Goal: Information Seeking & Learning: Learn about a topic

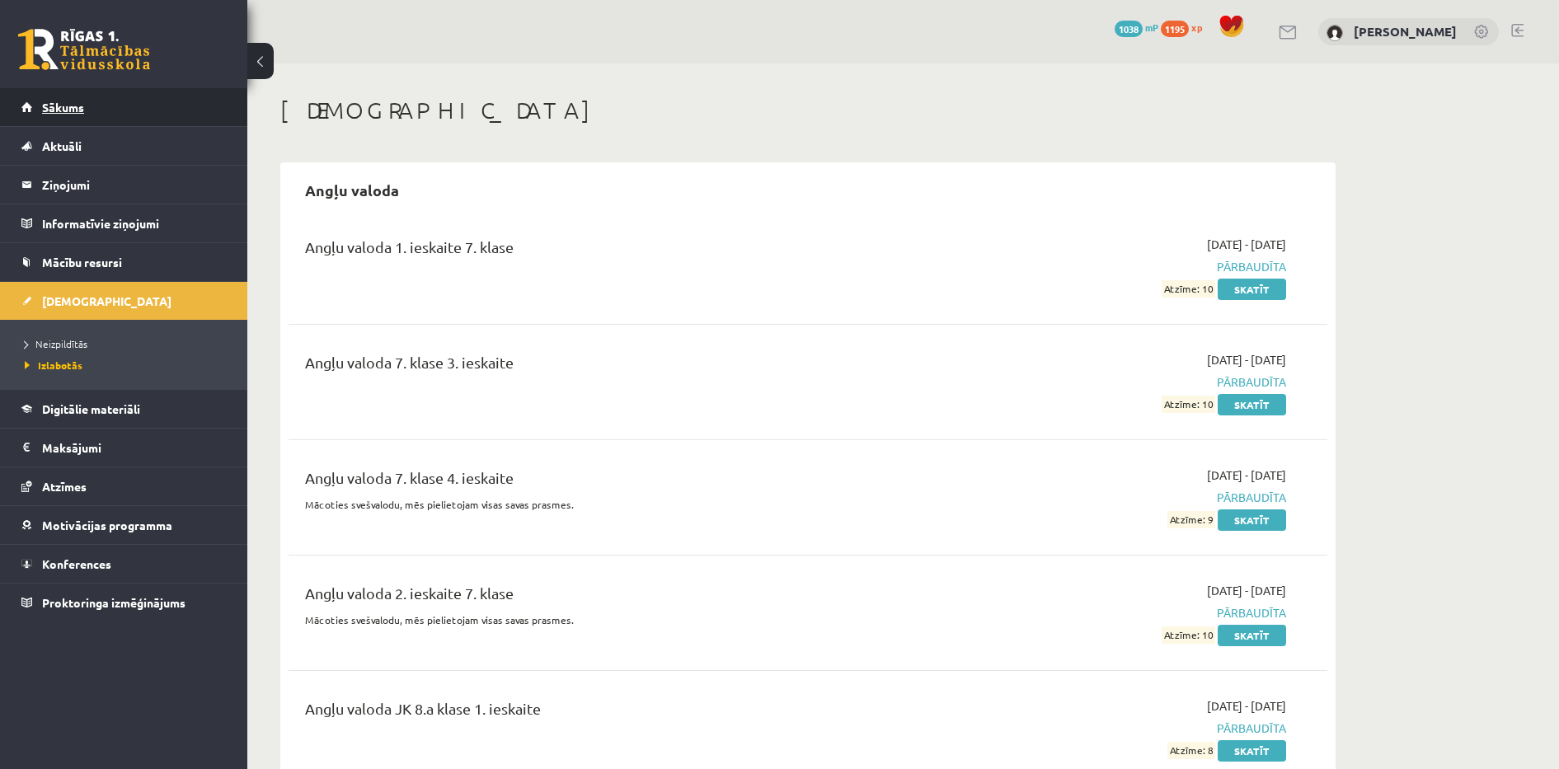
click at [144, 121] on link "Sākums" at bounding box center [123, 107] width 205 height 38
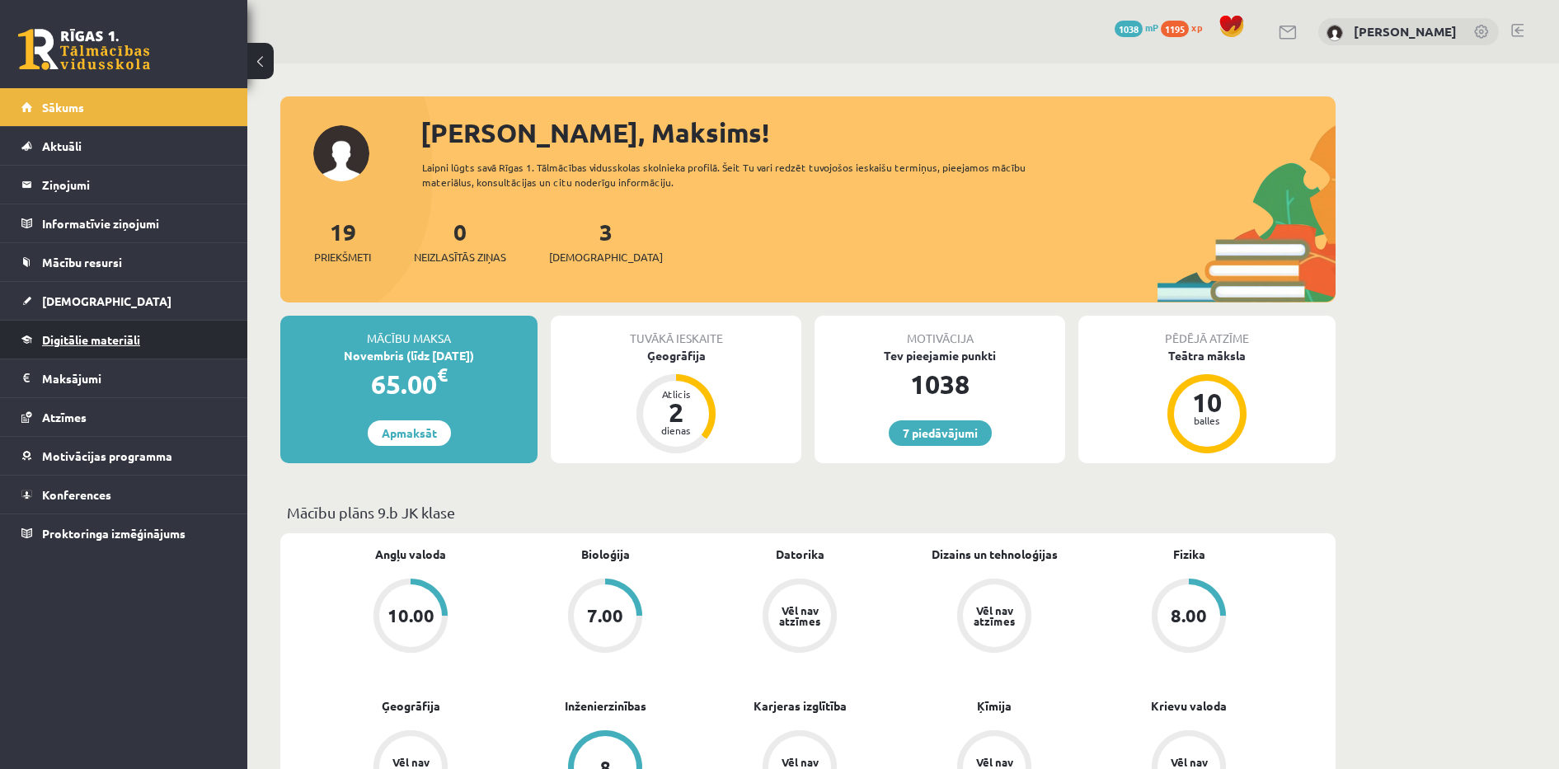
click at [126, 339] on span "Digitālie materiāli" at bounding box center [91, 339] width 98 height 15
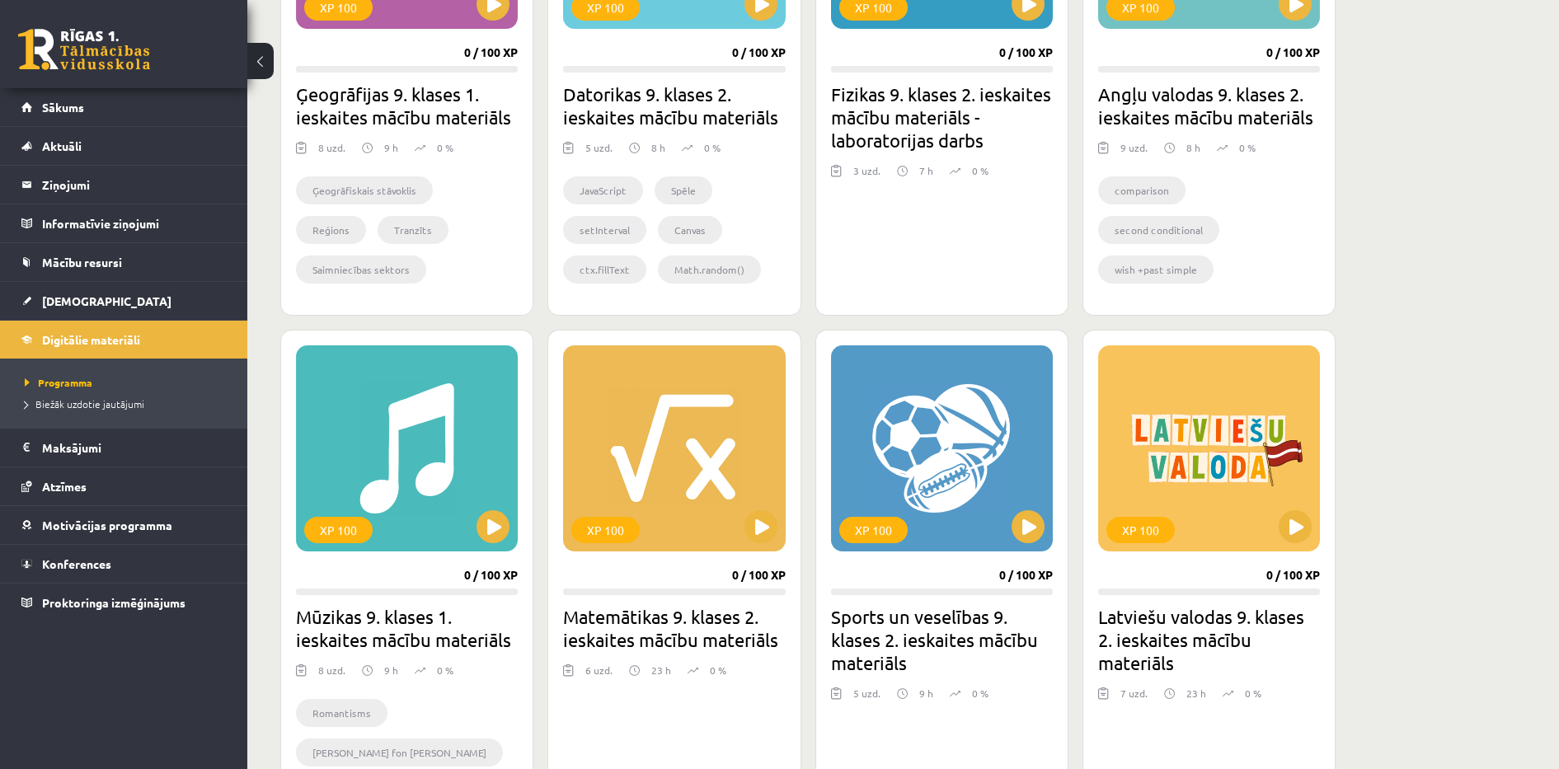
scroll to position [495, 0]
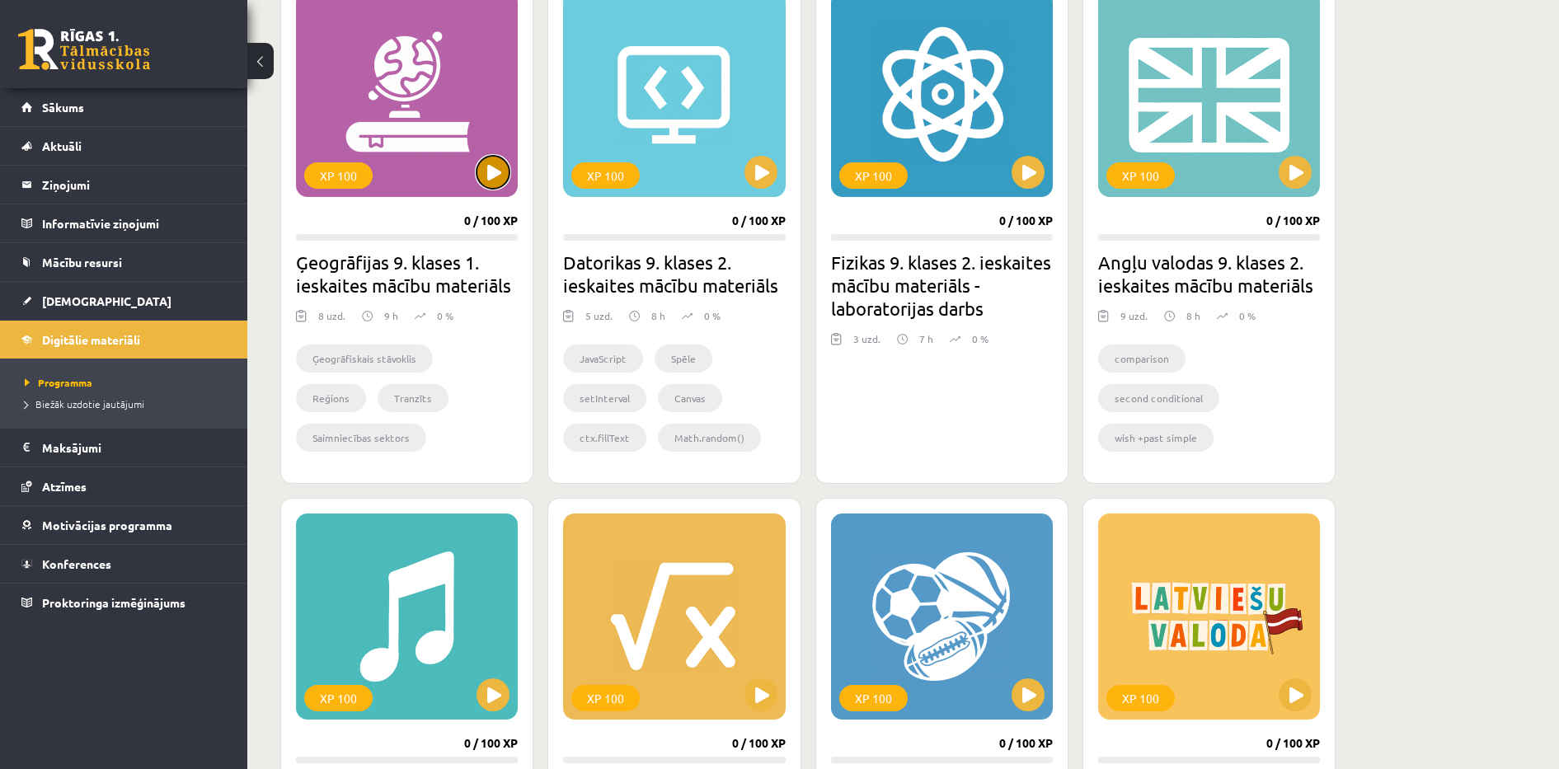
click at [486, 176] on button at bounding box center [493, 172] width 33 height 33
